Goal: Complete application form

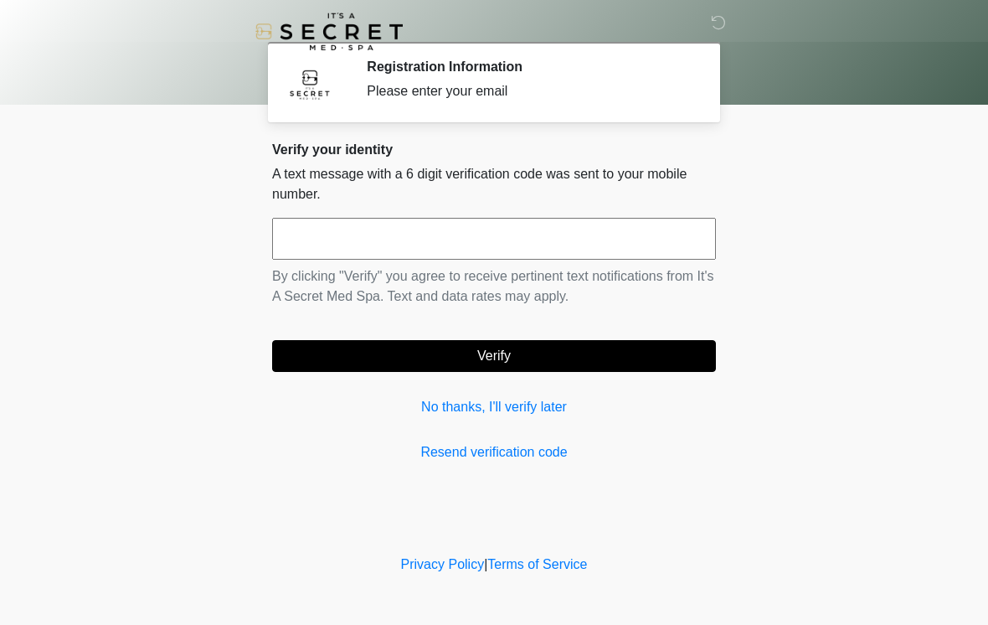
click at [559, 234] on input "text" at bounding box center [494, 239] width 444 height 42
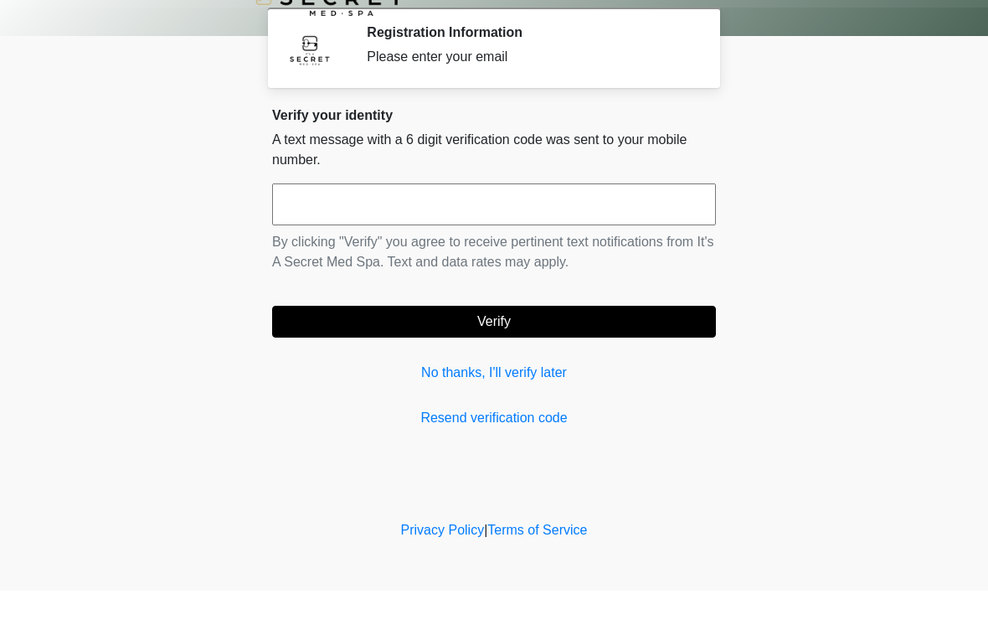
click at [868, 190] on body "‎ ‎ Registration Information Please enter your email Please connect to Wi-Fi no…" at bounding box center [494, 312] width 988 height 625
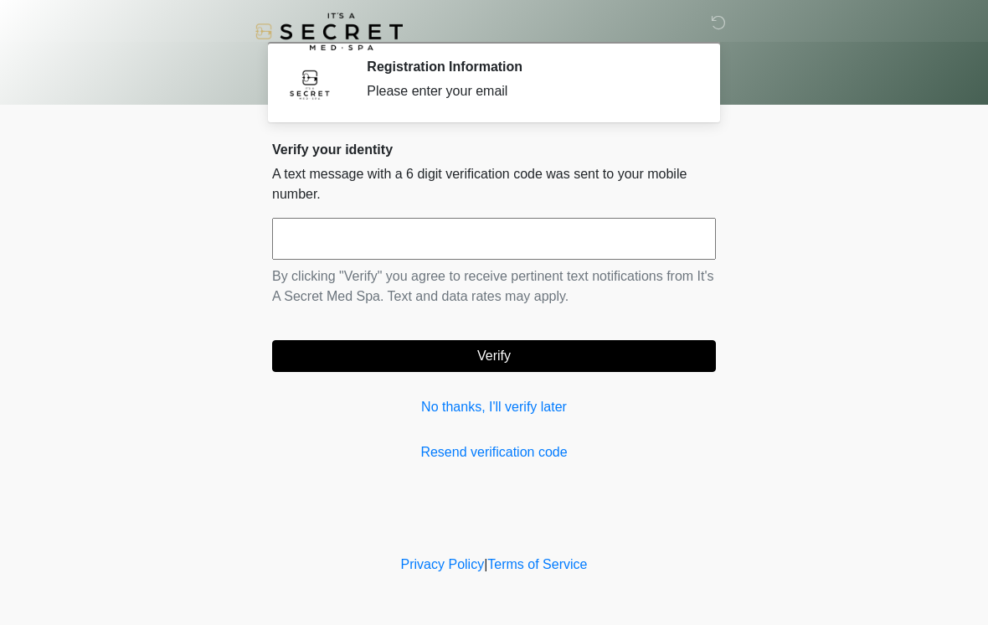
click at [532, 461] on link "Resend verification code" at bounding box center [494, 452] width 444 height 20
click at [509, 237] on input "text" at bounding box center [494, 239] width 444 height 42
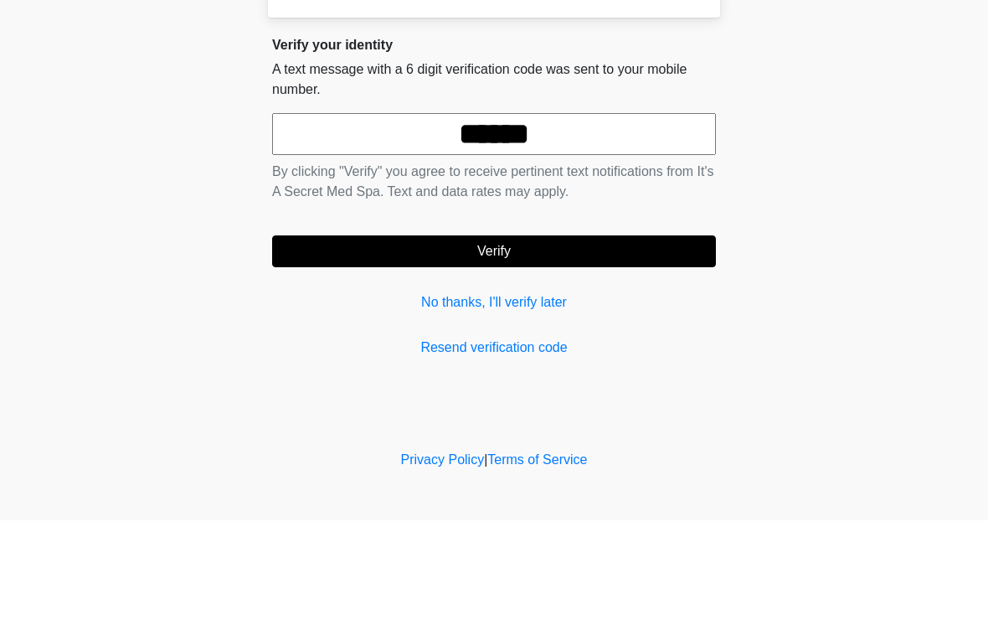
type input "******"
click at [514, 340] on button "Verify" at bounding box center [494, 356] width 444 height 32
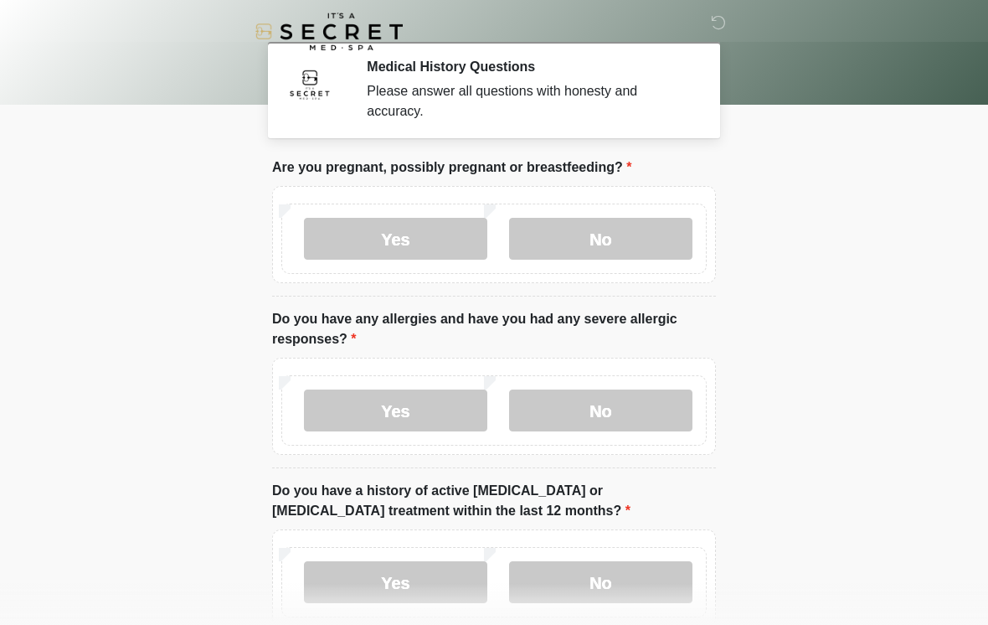
click at [622, 241] on label "No" at bounding box center [600, 239] width 183 height 42
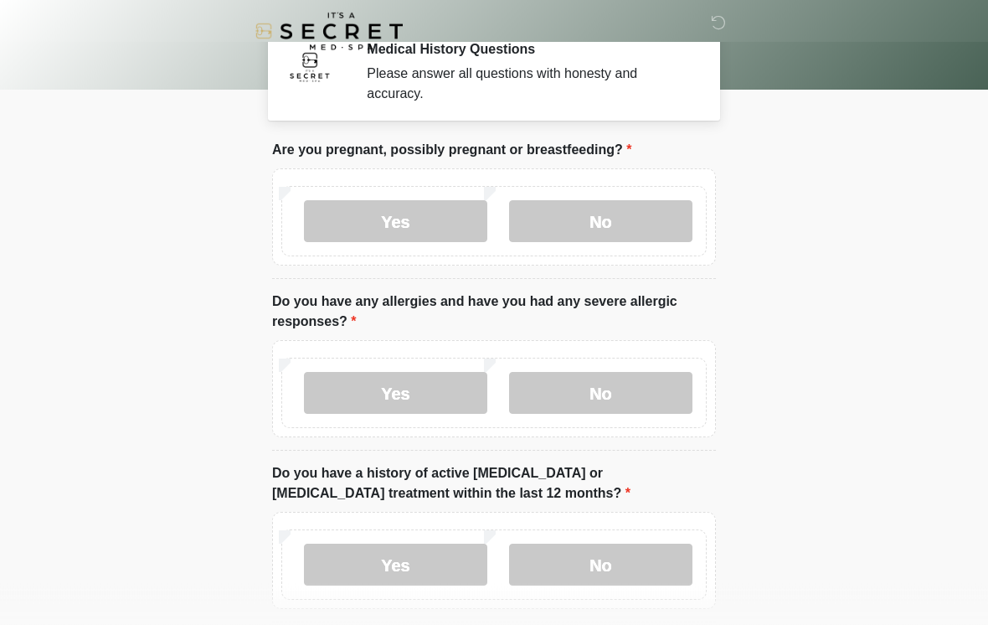
scroll to position [18, 0]
click at [445, 404] on label "Yes" at bounding box center [395, 393] width 183 height 42
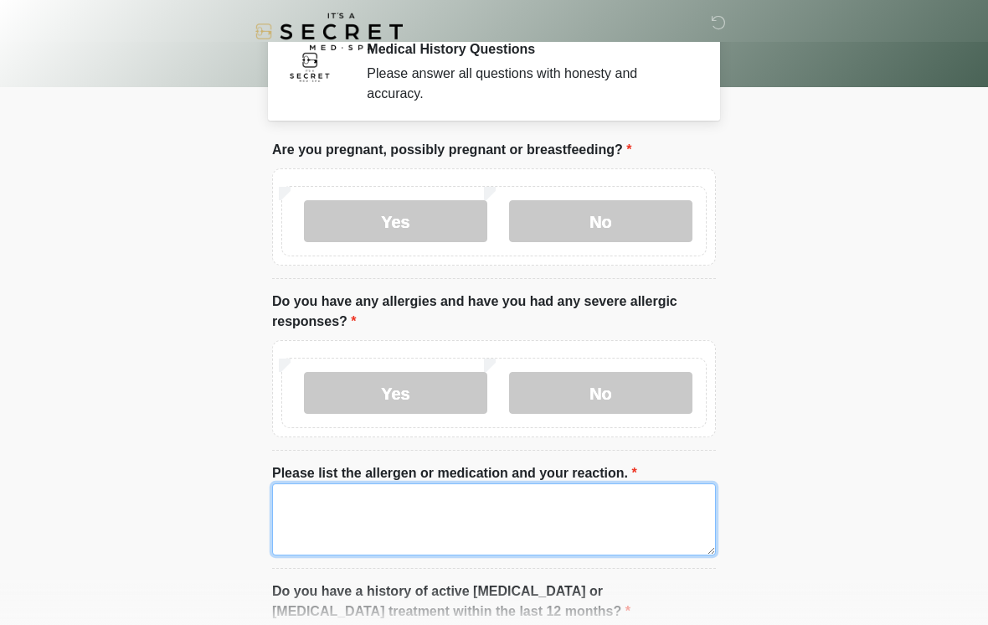
click at [481, 518] on textarea "Please list the allergen or medication and your reaction." at bounding box center [494, 519] width 444 height 72
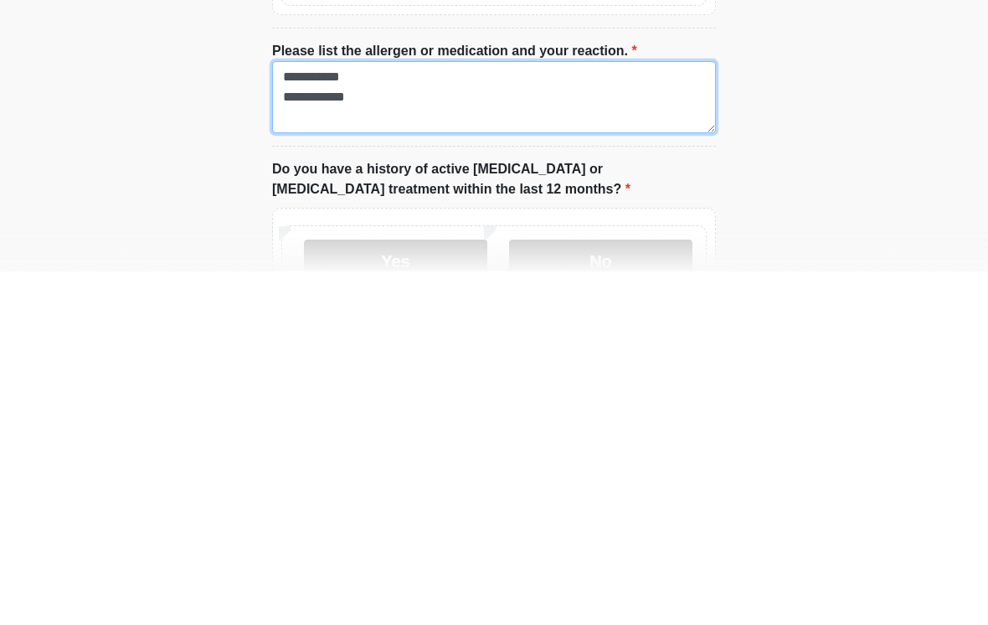
type textarea "**********"
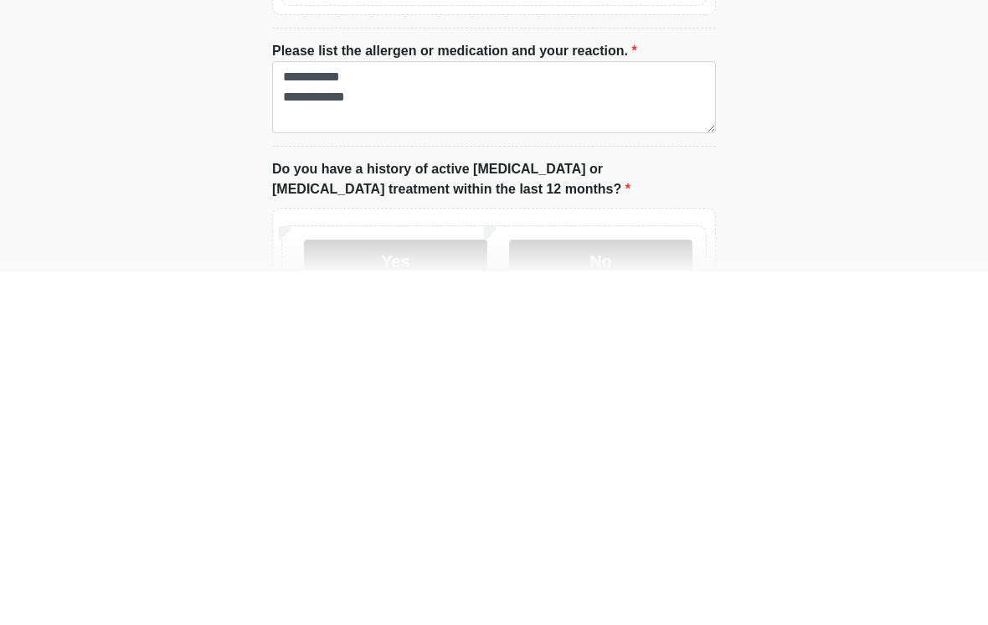
click at [633, 593] on label "No" at bounding box center [600, 614] width 183 height 42
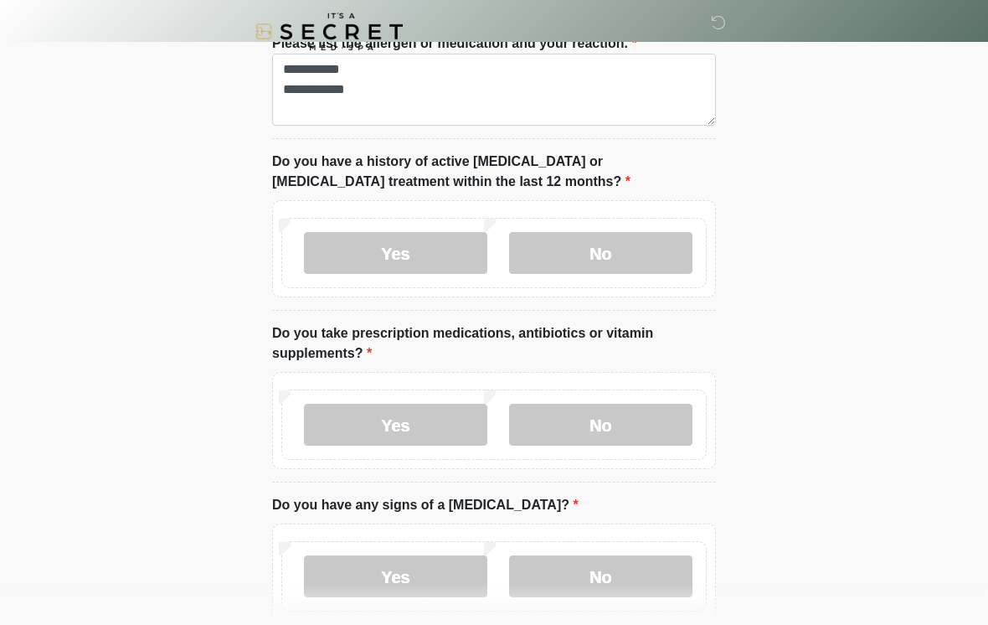
scroll to position [522, 0]
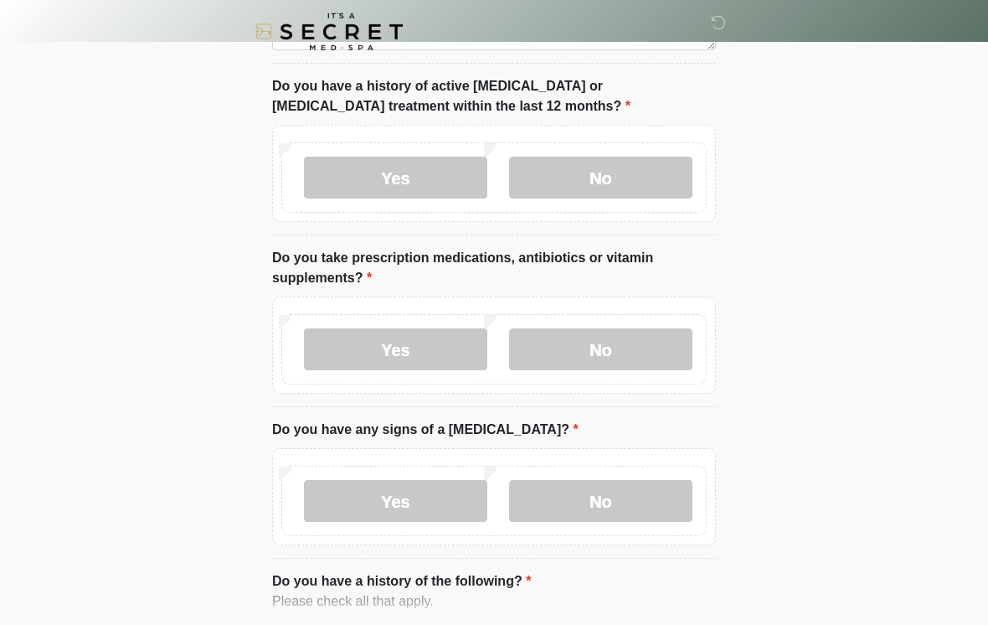
click at [640, 351] on label "No" at bounding box center [600, 349] width 183 height 42
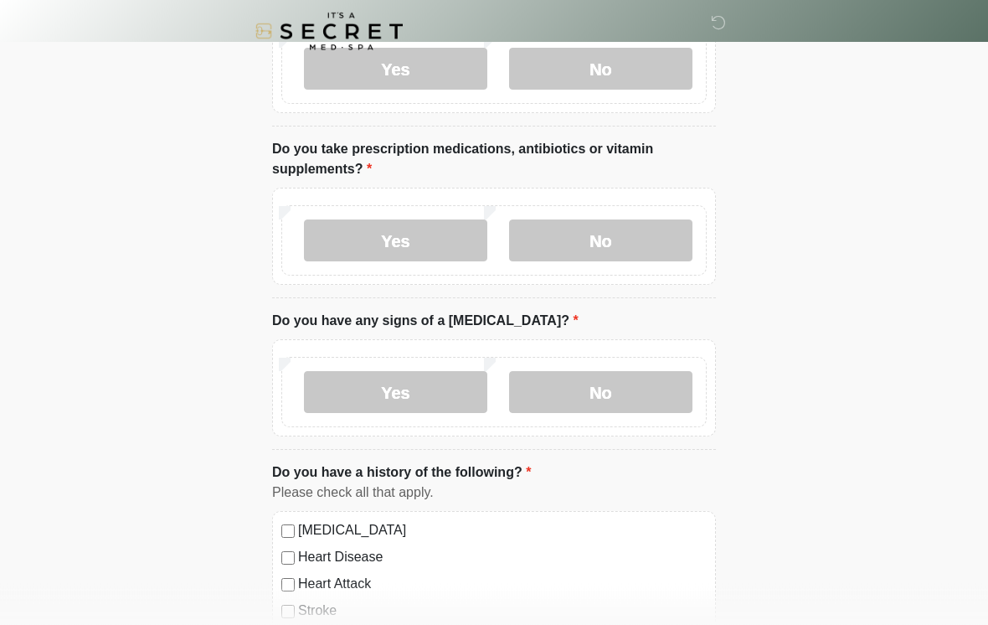
click at [610, 399] on label "No" at bounding box center [600, 393] width 183 height 42
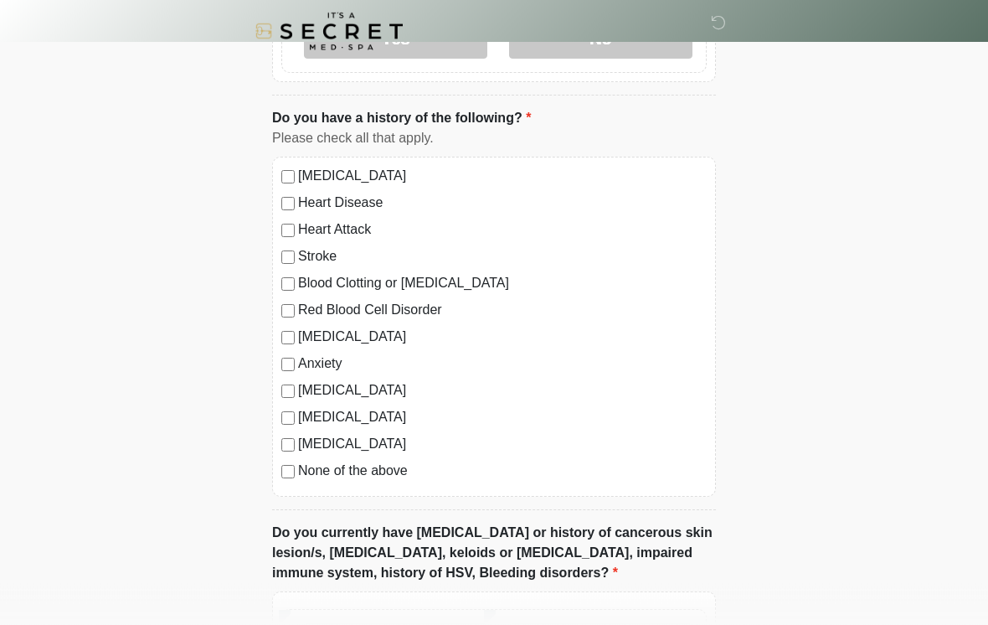
scroll to position [996, 0]
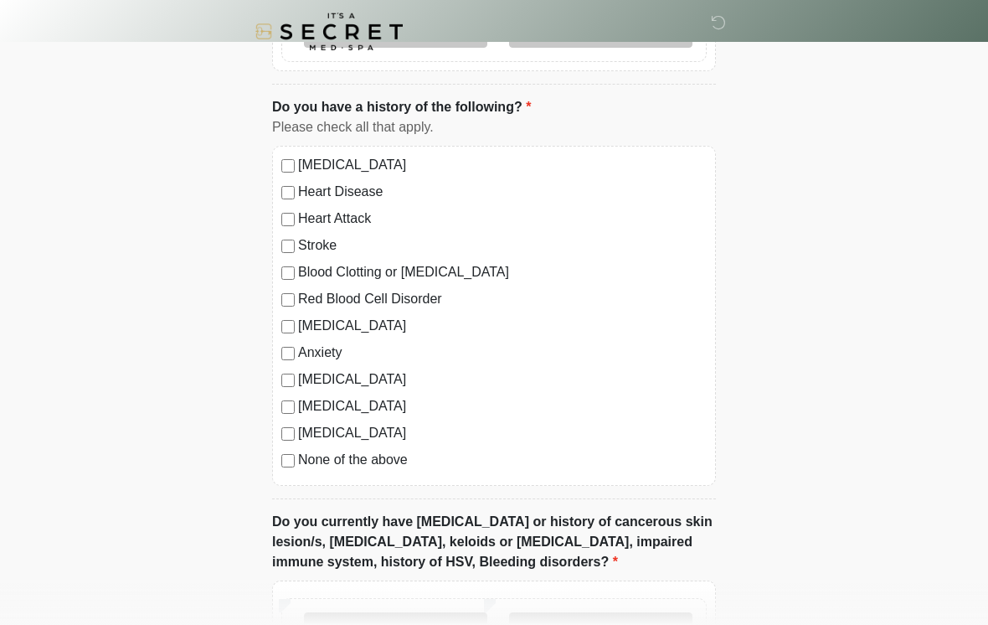
click at [391, 477] on div "[MEDICAL_DATA] Heart Disease Heart Attack Stroke Blood Clotting or [MEDICAL_DAT…" at bounding box center [494, 316] width 444 height 340
click at [387, 466] on label "None of the above" at bounding box center [502, 460] width 409 height 20
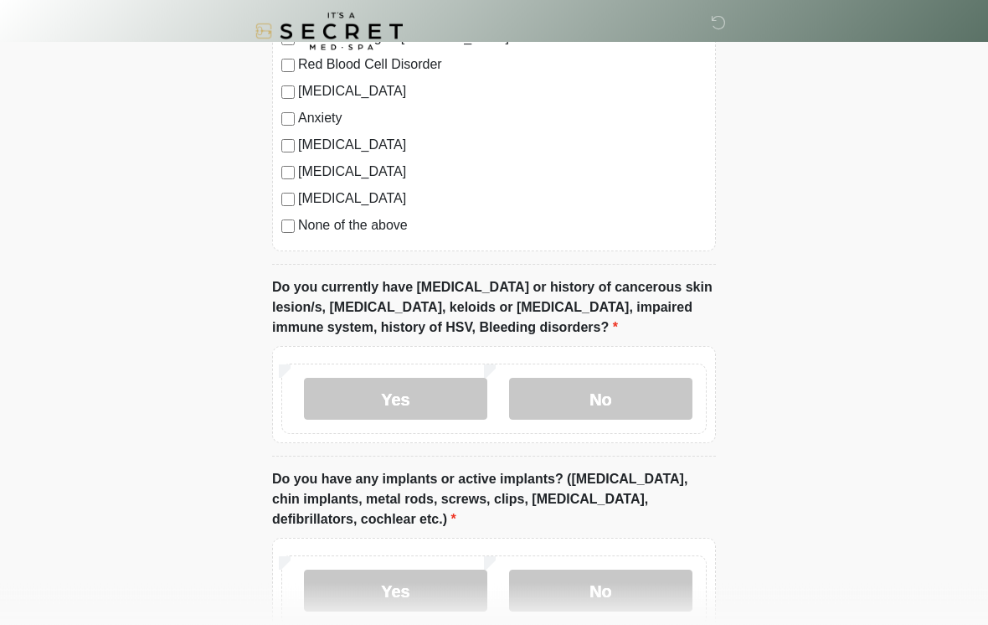
click at [631, 399] on label "No" at bounding box center [600, 399] width 183 height 42
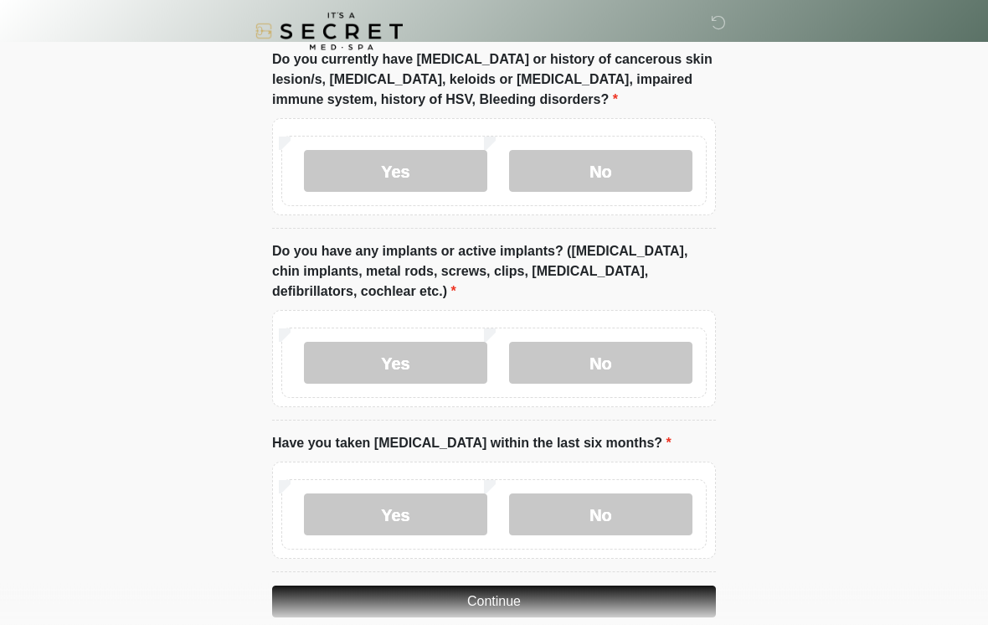
click at [626, 377] on label "No" at bounding box center [600, 363] width 183 height 42
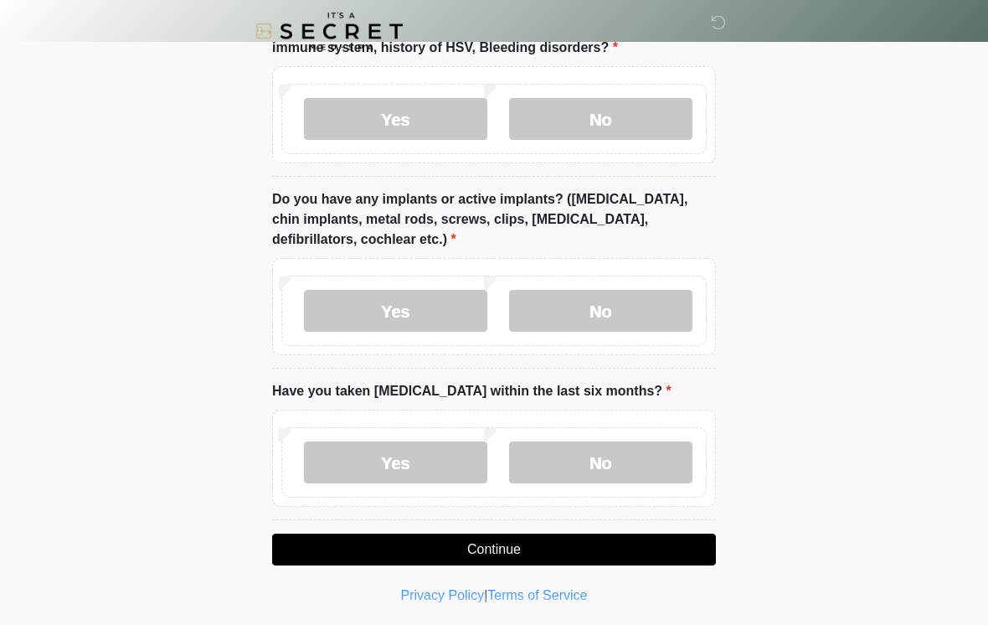
scroll to position [1511, 0]
click at [630, 460] on label "No" at bounding box center [600, 461] width 183 height 42
click at [495, 543] on button "Continue" at bounding box center [494, 548] width 444 height 32
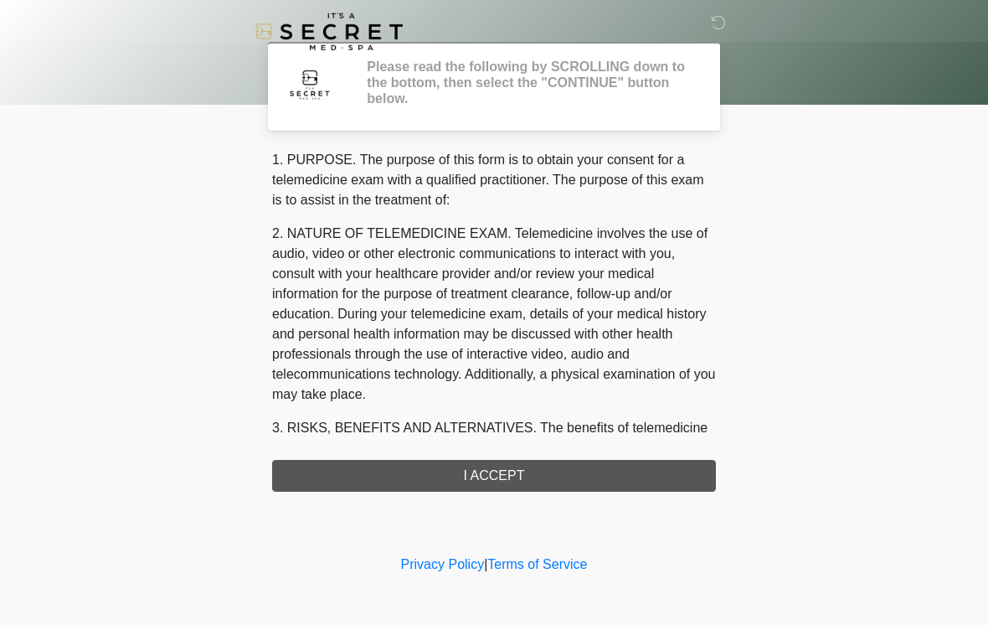
scroll to position [0, 0]
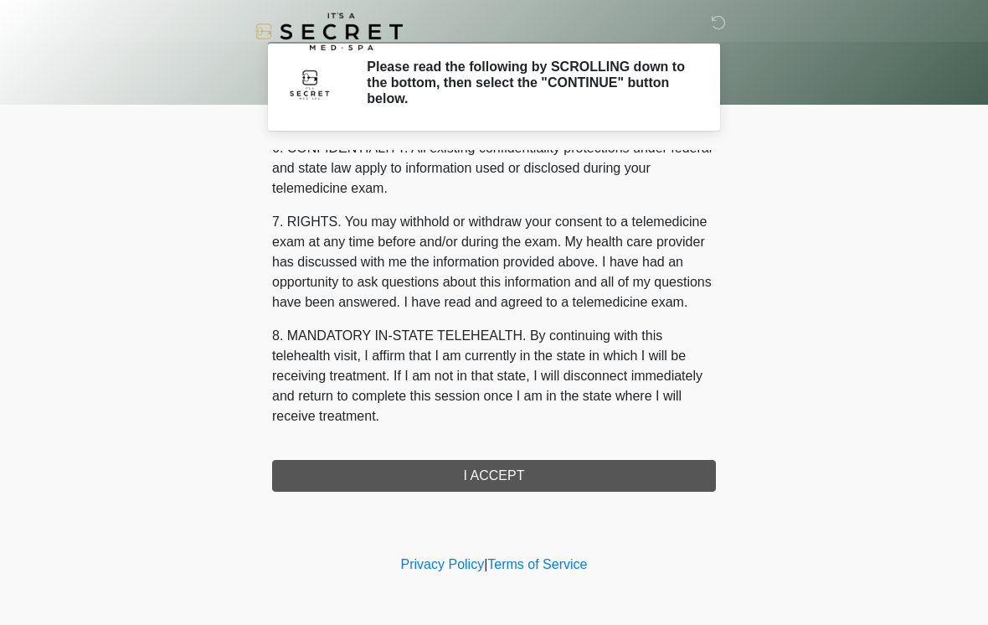
click at [548, 472] on button "I ACCEPT" at bounding box center [494, 476] width 444 height 32
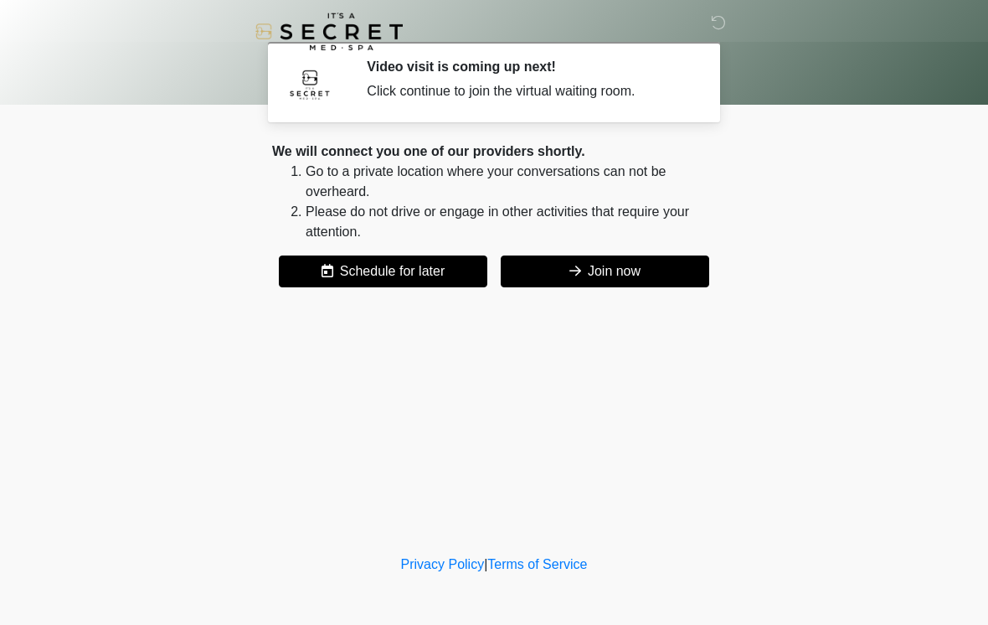
click at [626, 260] on button "Join now" at bounding box center [605, 271] width 208 height 32
